Goal: Information Seeking & Learning: Check status

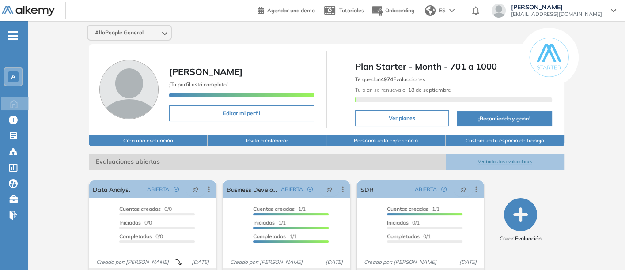
click at [500, 159] on button "Ver todas las evaluaciones" at bounding box center [505, 162] width 119 height 16
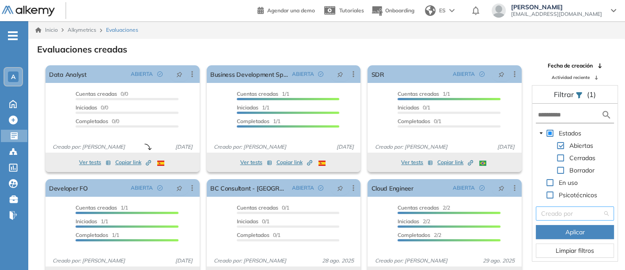
click at [549, 213] on input "search" at bounding box center [571, 213] width 61 height 13
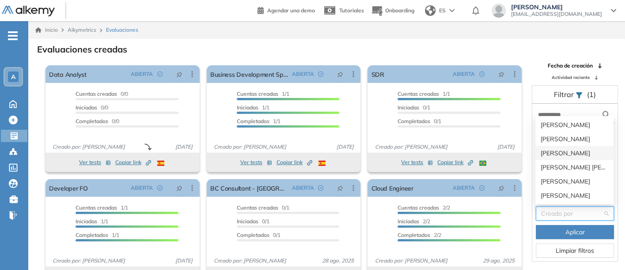
click at [551, 151] on div "[PERSON_NAME]" at bounding box center [575, 153] width 68 height 10
click at [551, 151] on div "Abiertas" at bounding box center [565, 147] width 59 height 12
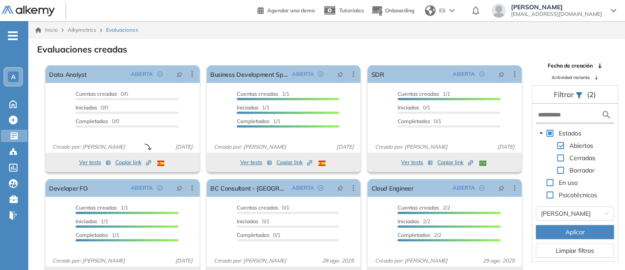
click at [566, 230] on span "Aplicar" at bounding box center [575, 233] width 19 height 10
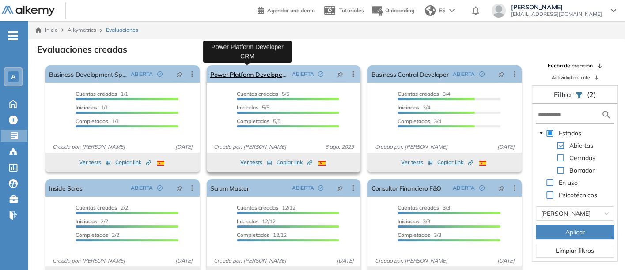
click at [237, 72] on link "Power Platform Developer CRM" at bounding box center [249, 74] width 78 height 18
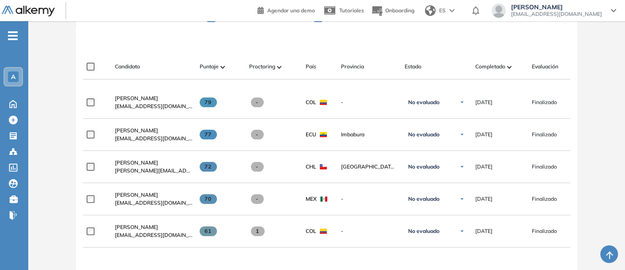
scroll to position [294, 0]
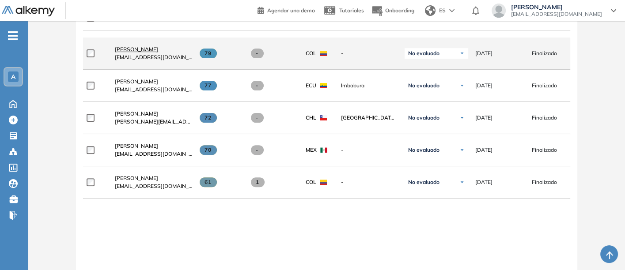
click at [136, 50] on span "[PERSON_NAME]" at bounding box center [136, 49] width 43 height 7
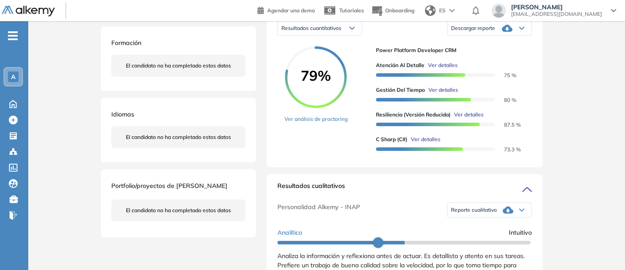
scroll to position [147, 0]
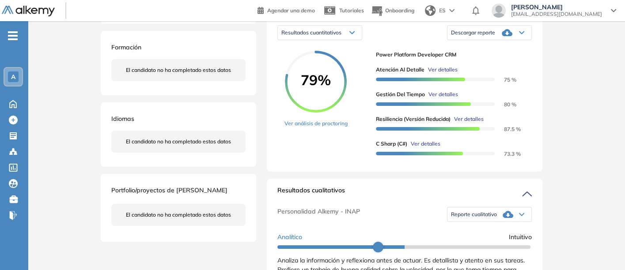
click at [473, 218] on span "Reporte cualitativo" at bounding box center [474, 214] width 46 height 7
click at [472, 246] on li "Reporte sin Afinidad AI" at bounding box center [478, 241] width 52 height 9
